Goal: Transaction & Acquisition: Subscribe to service/newsletter

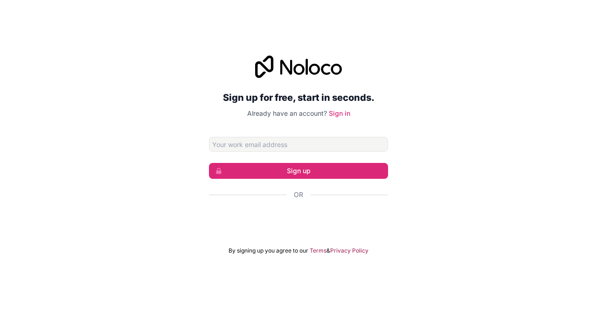
click at [216, 152] on input "Email address" at bounding box center [298, 144] width 179 height 15
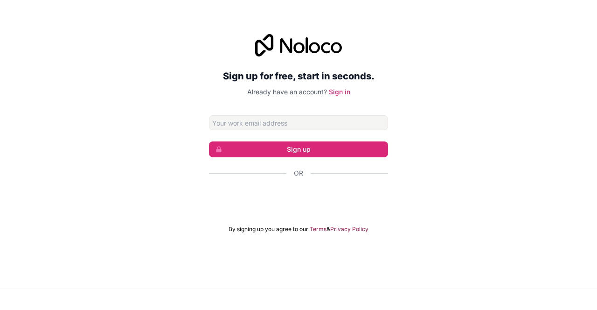
scroll to position [30, 0]
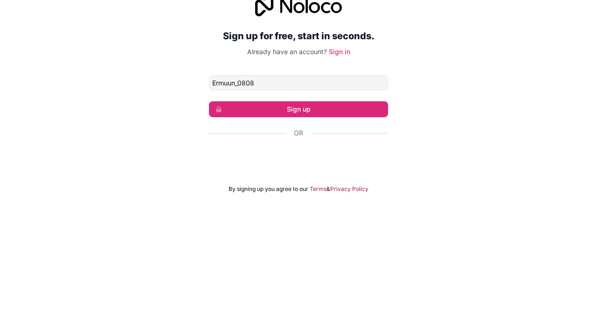
click at [209, 163] on button "Sign up" at bounding box center [298, 171] width 179 height 16
click at [304, 163] on button "Sign up" at bounding box center [298, 171] width 179 height 16
click at [312, 163] on button "Sign up" at bounding box center [298, 171] width 179 height 16
click at [324, 163] on button "Sign up" at bounding box center [298, 171] width 179 height 16
click at [325, 163] on button "Sign up" at bounding box center [298, 171] width 179 height 16
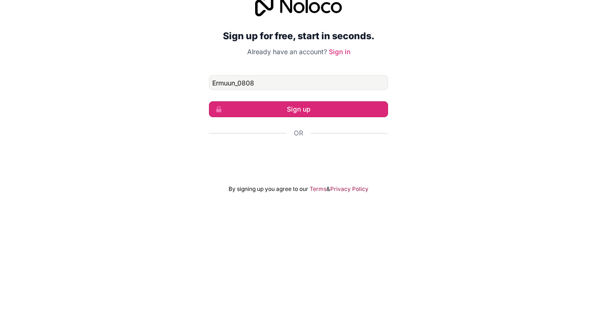
click at [323, 163] on button "Sign up" at bounding box center [298, 171] width 179 height 16
click at [319, 163] on button "Sign up" at bounding box center [298, 171] width 179 height 16
click at [317, 163] on button "Sign up" at bounding box center [298, 171] width 179 height 16
click at [321, 163] on button "Sign up" at bounding box center [298, 171] width 179 height 16
click at [332, 163] on button "Sign up" at bounding box center [298, 171] width 179 height 16
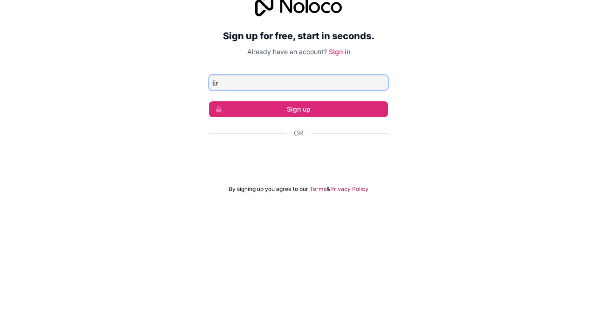
type input "E"
type input "r"
type input "500code_.commwi3288"
click at [340, 163] on button "Sign up" at bounding box center [298, 171] width 179 height 16
click at [338, 163] on button "Sign up" at bounding box center [298, 171] width 179 height 16
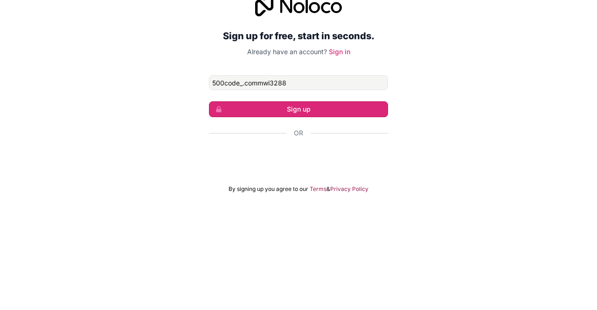
click at [341, 163] on button "Sign up" at bounding box center [298, 171] width 179 height 16
click at [340, 163] on button "Sign up" at bounding box center [298, 171] width 179 height 16
click at [338, 163] on button "Sign up" at bounding box center [298, 171] width 179 height 16
